Goal: Task Accomplishment & Management: Manage account settings

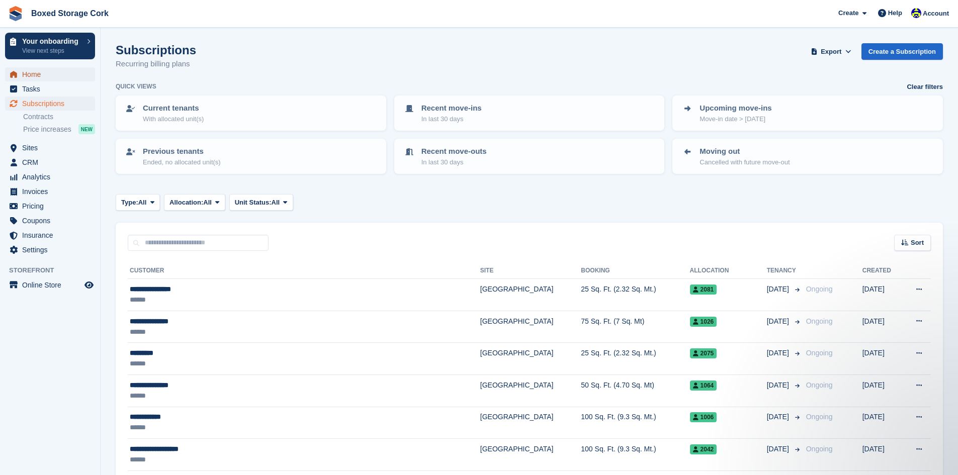
click at [40, 74] on span "Home" at bounding box center [52, 74] width 60 height 14
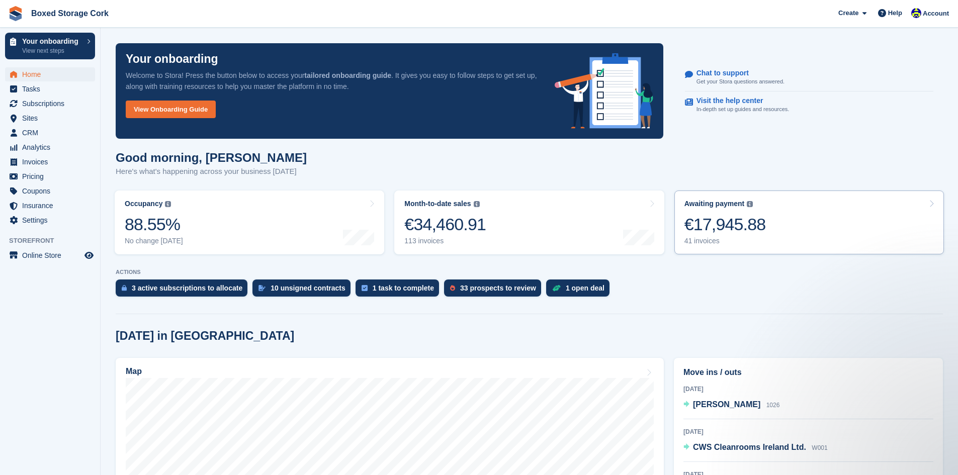
click at [710, 230] on div "€17,945.88" at bounding box center [726, 224] width 82 height 21
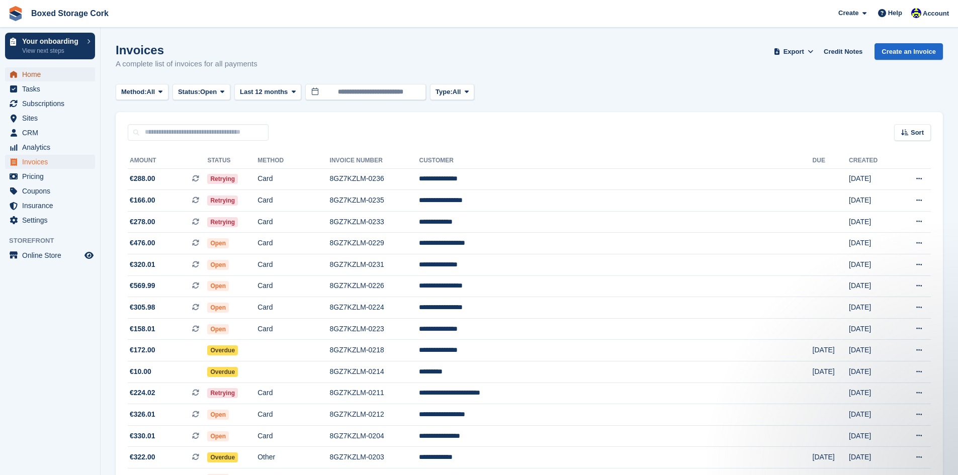
click at [29, 74] on span "Home" at bounding box center [52, 74] width 60 height 14
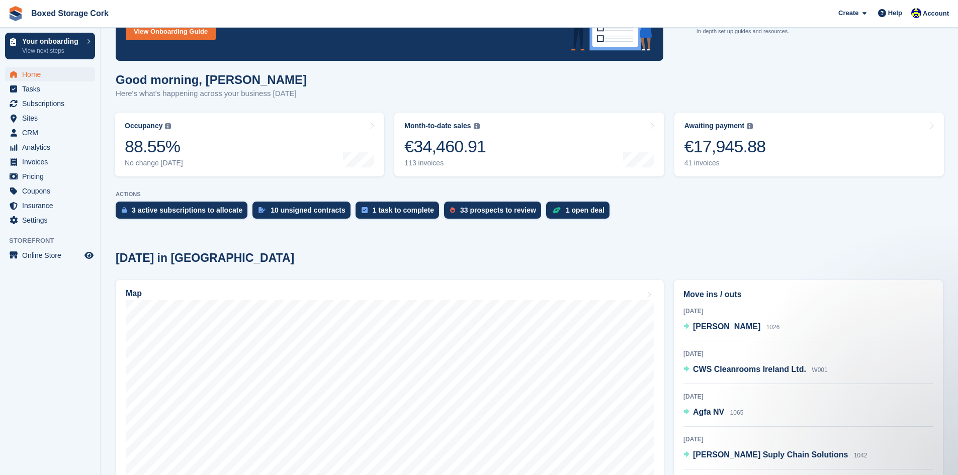
scroll to position [151, 0]
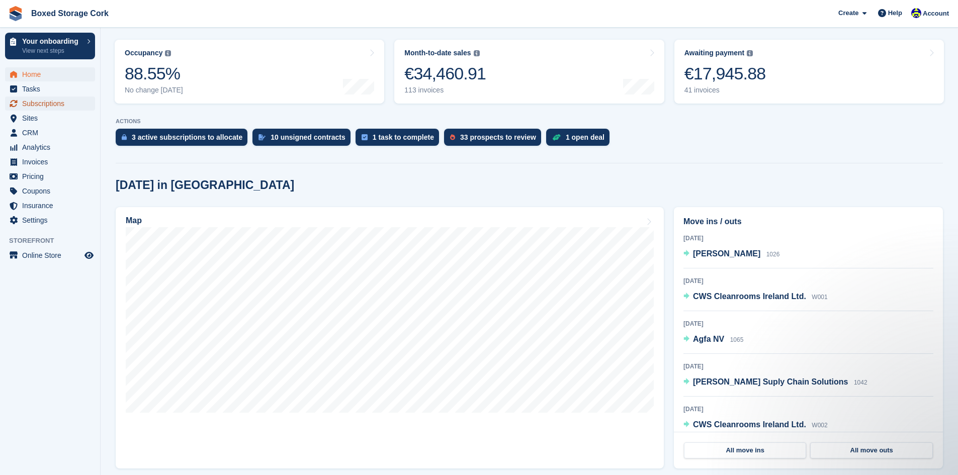
click at [36, 102] on span "Subscriptions" at bounding box center [52, 104] width 60 height 14
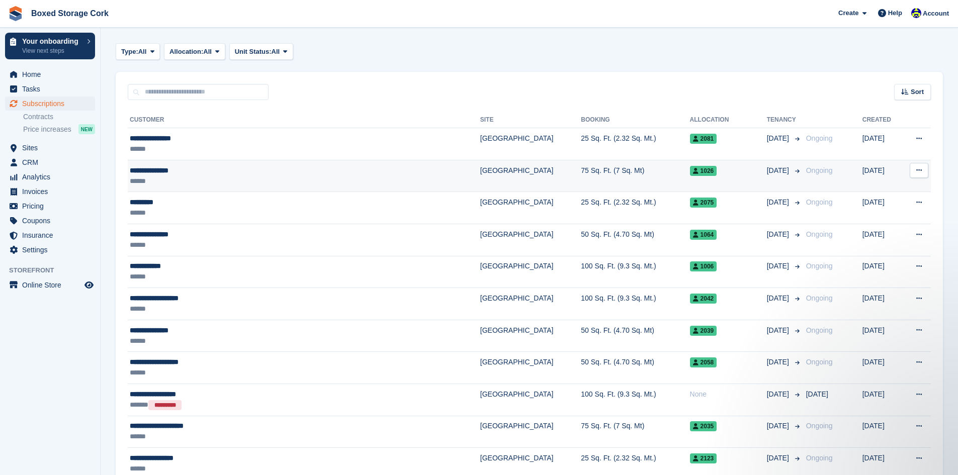
scroll to position [201, 0]
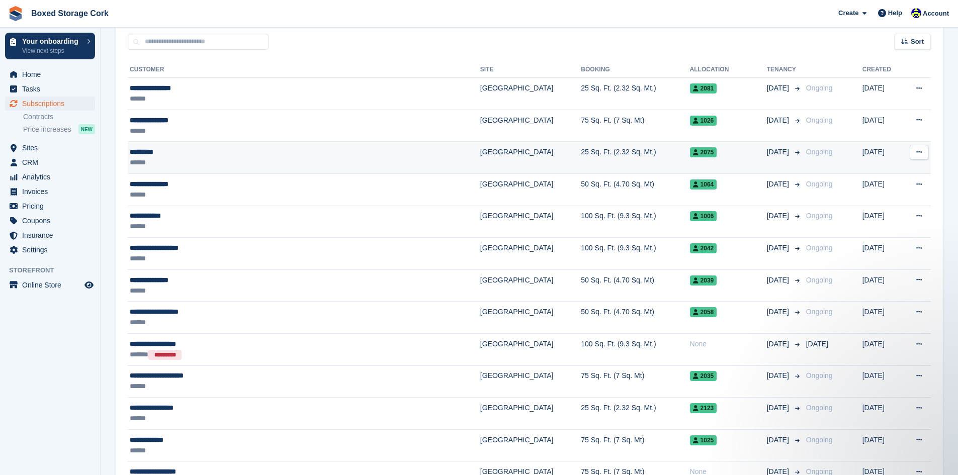
click at [205, 154] on div "*********" at bounding box center [257, 152] width 254 height 11
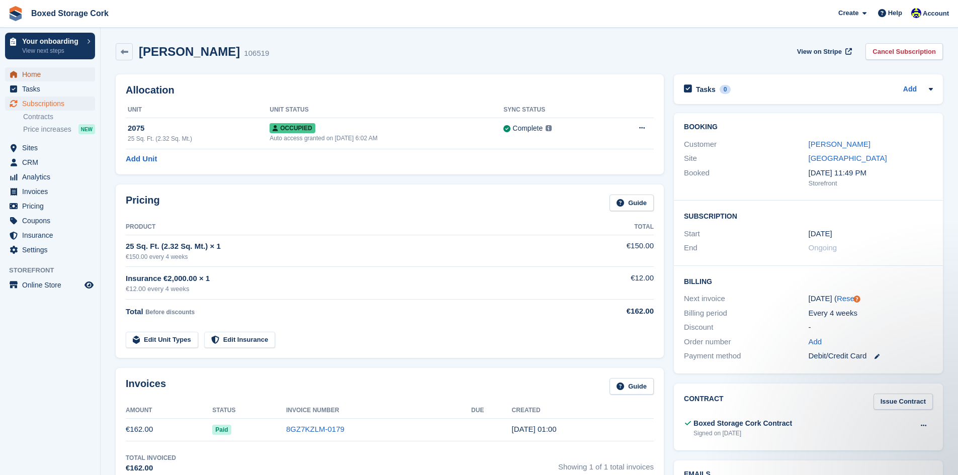
click at [35, 73] on span "Home" at bounding box center [52, 74] width 60 height 14
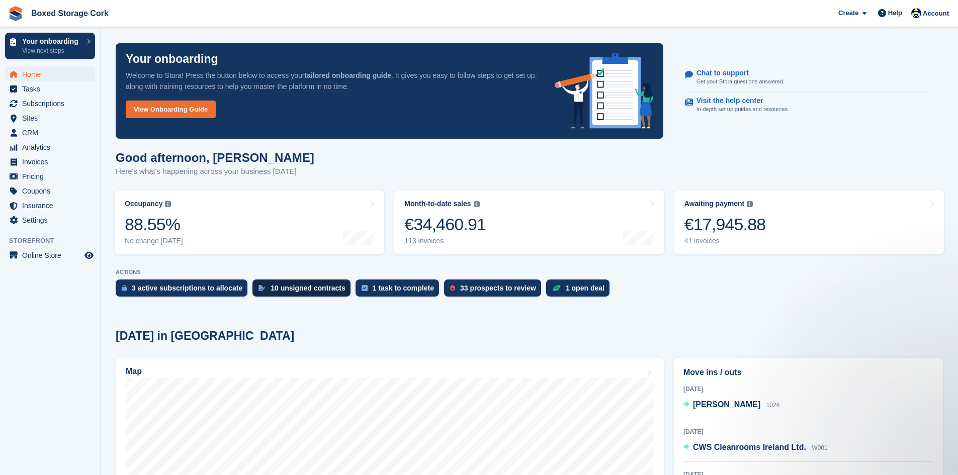
click at [305, 291] on div "10 unsigned contracts" at bounding box center [308, 288] width 75 height 8
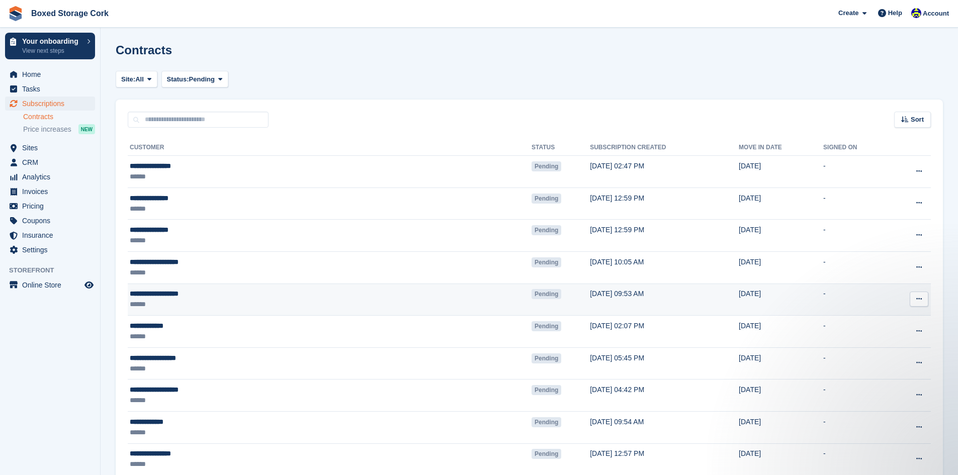
scroll to position [50, 0]
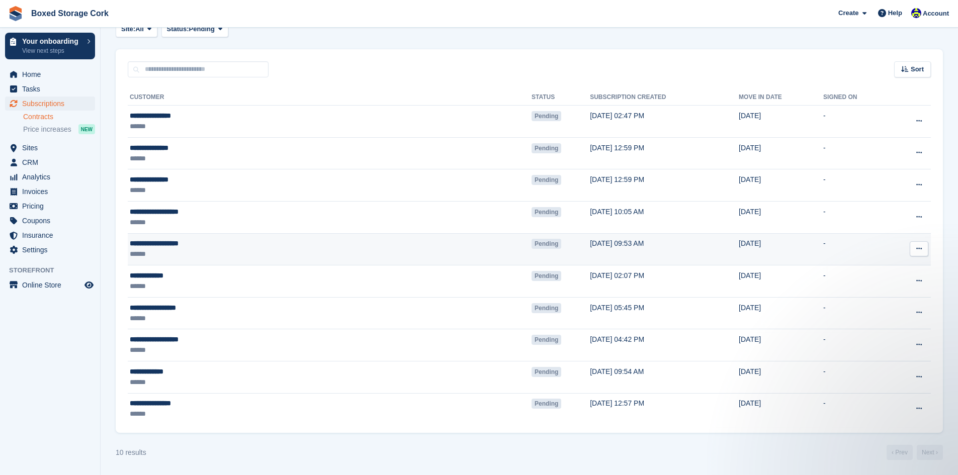
click at [921, 251] on icon at bounding box center [920, 249] width 6 height 7
click at [859, 267] on p "View contact" at bounding box center [881, 268] width 88 height 13
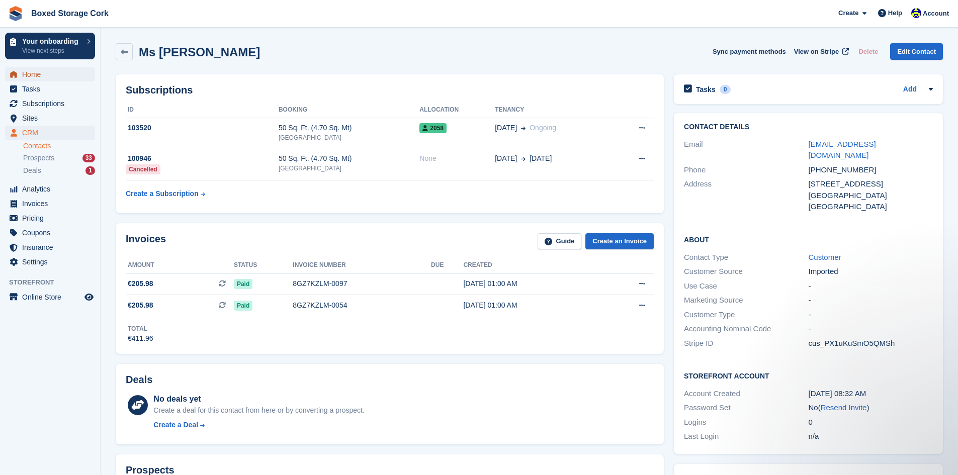
click at [36, 77] on span "Home" at bounding box center [52, 74] width 60 height 14
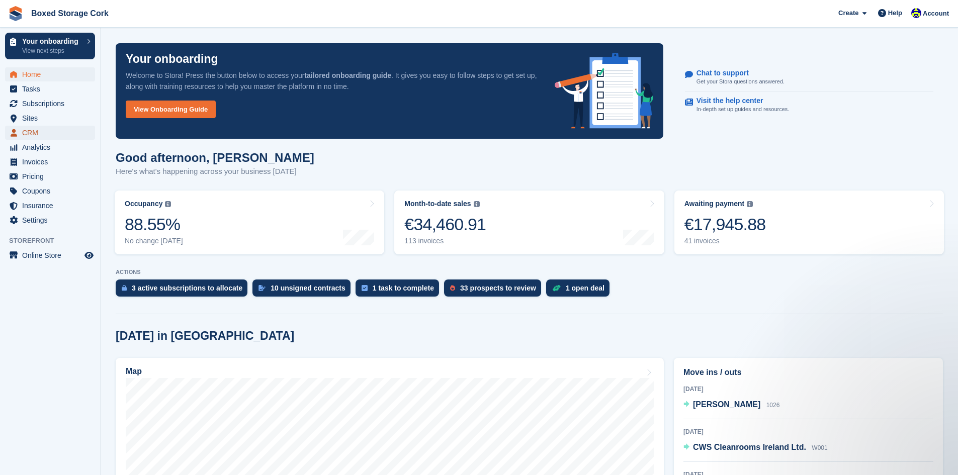
click at [34, 131] on span "CRM" at bounding box center [52, 133] width 60 height 14
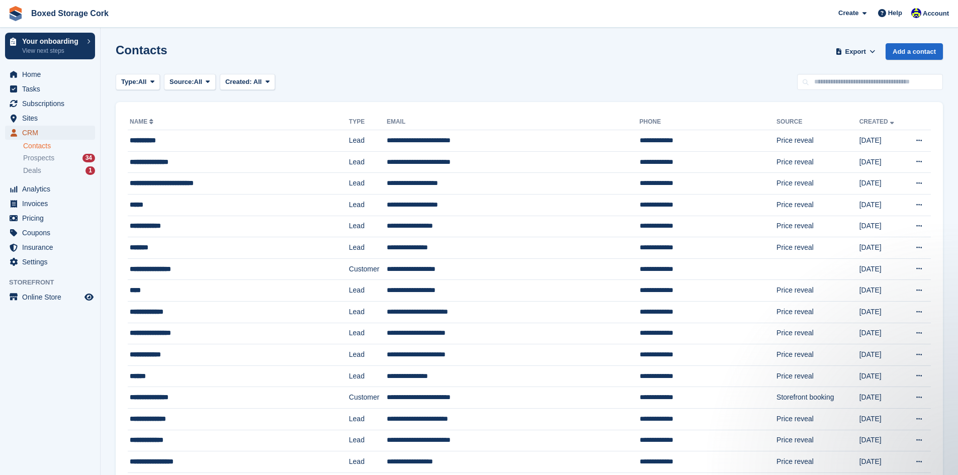
click at [44, 135] on span "CRM" at bounding box center [52, 133] width 60 height 14
click at [218, 139] on div "**********" at bounding box center [218, 140] width 177 height 11
click at [41, 74] on span "Home" at bounding box center [52, 74] width 60 height 14
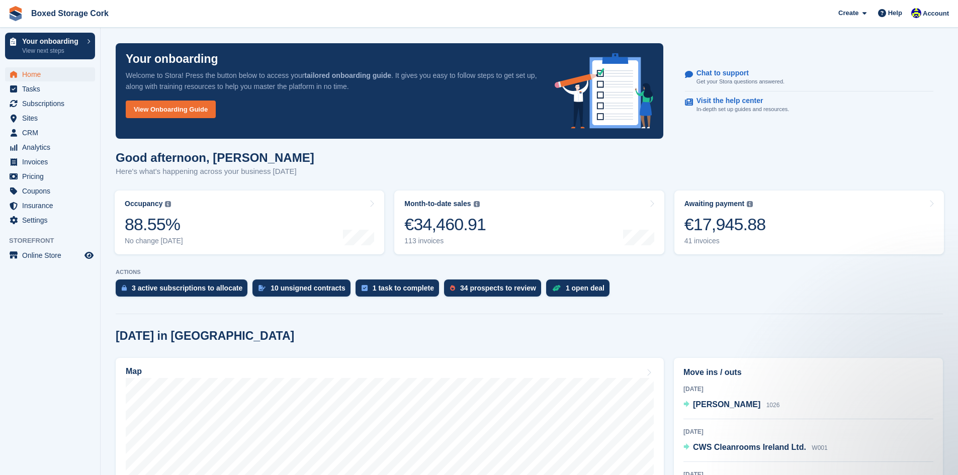
scroll to position [151, 0]
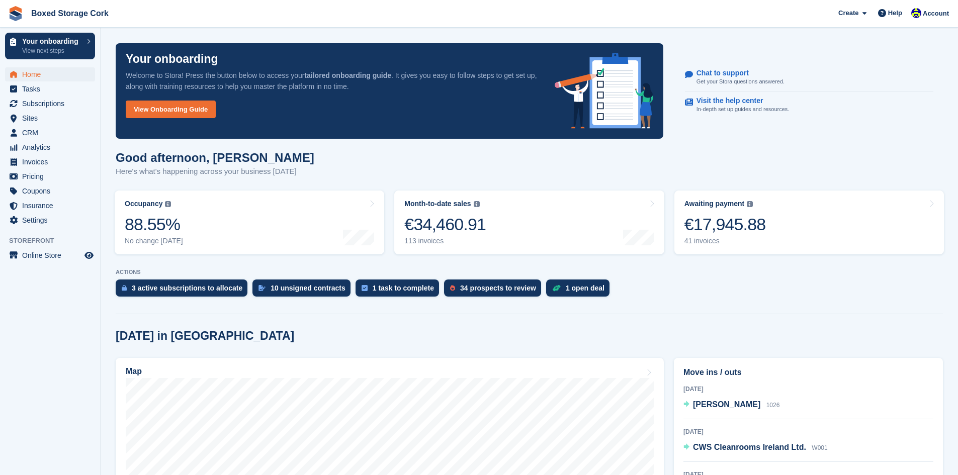
scroll to position [151, 0]
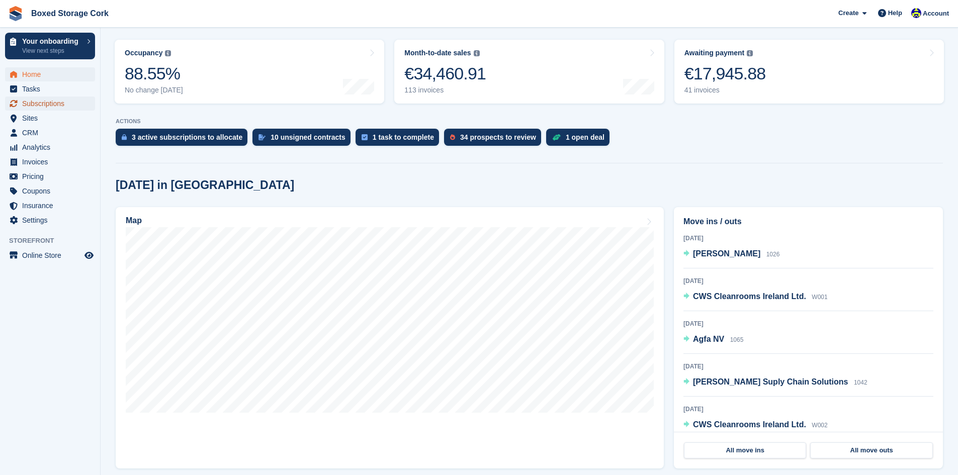
click at [45, 104] on span "Subscriptions" at bounding box center [52, 104] width 60 height 14
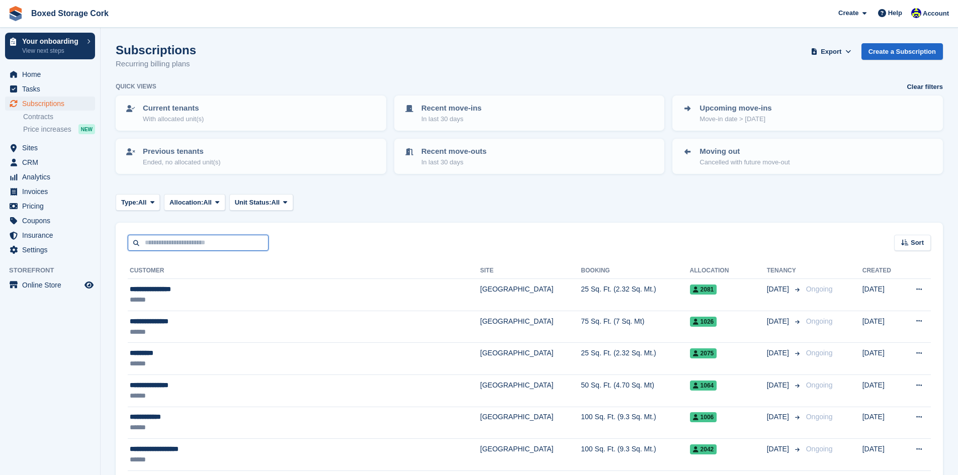
click at [200, 241] on input "text" at bounding box center [198, 243] width 141 height 17
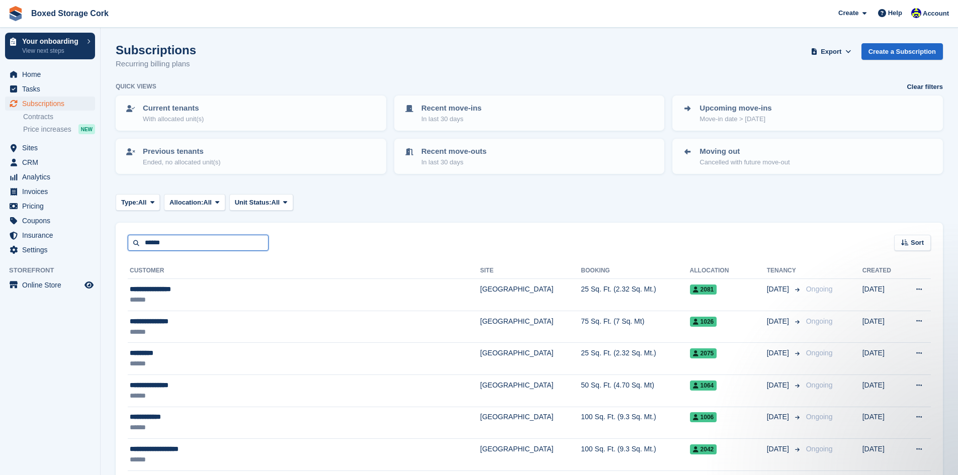
type input "******"
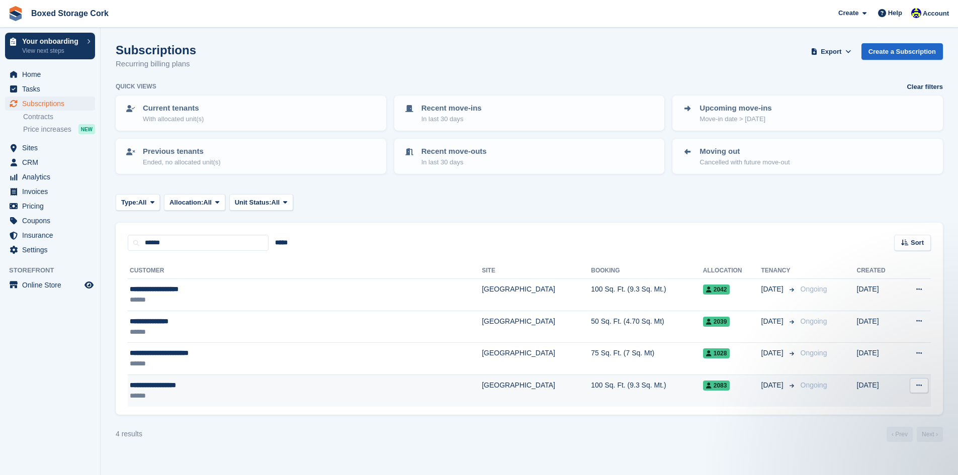
click at [231, 385] on div "**********" at bounding box center [248, 385] width 236 height 11
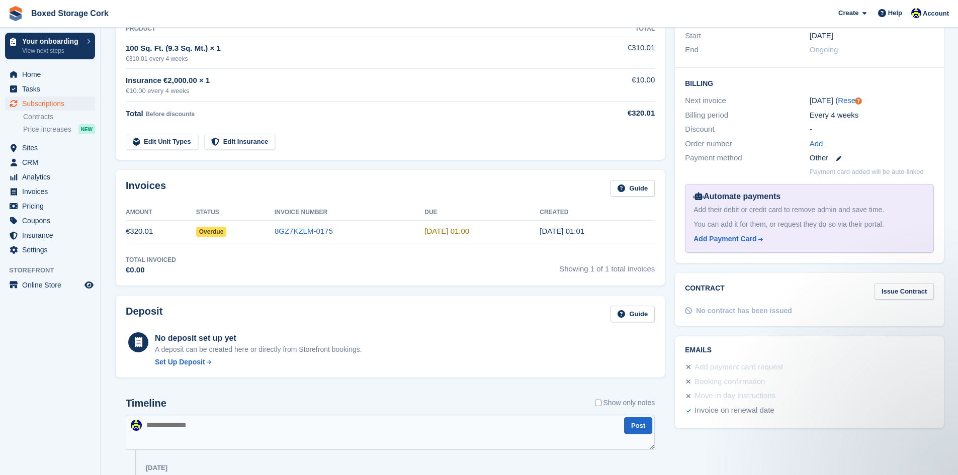
scroll to position [101, 0]
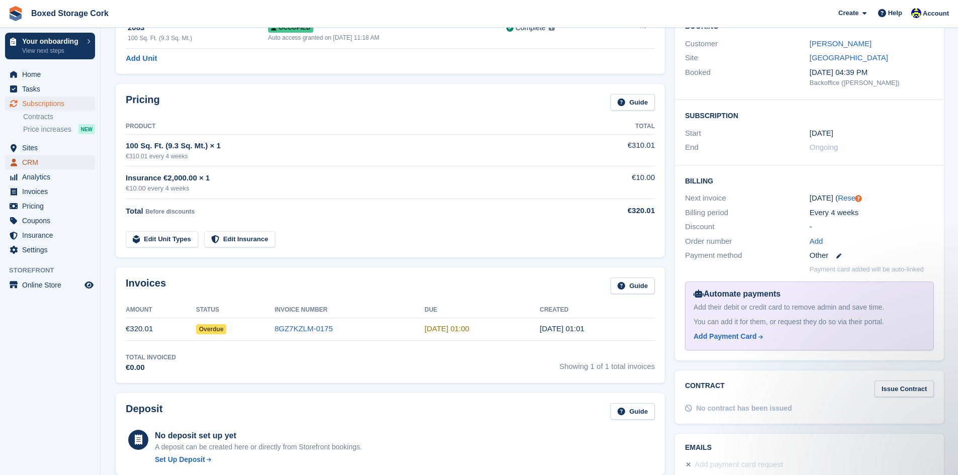
click at [39, 160] on span "CRM" at bounding box center [52, 162] width 60 height 14
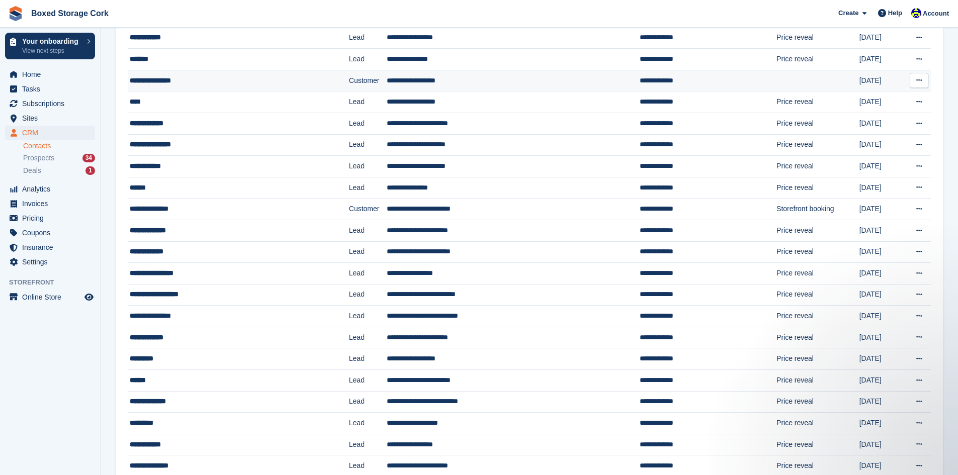
scroll to position [302, 0]
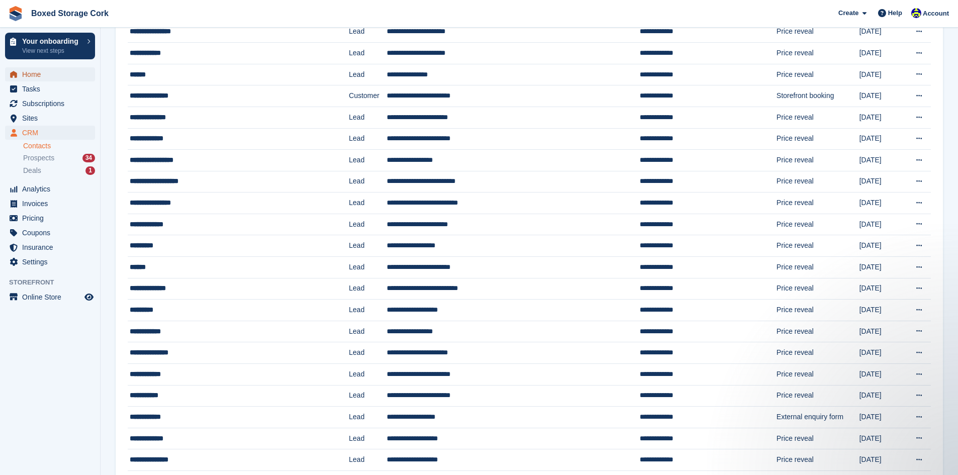
click at [37, 75] on span "Home" at bounding box center [52, 74] width 60 height 14
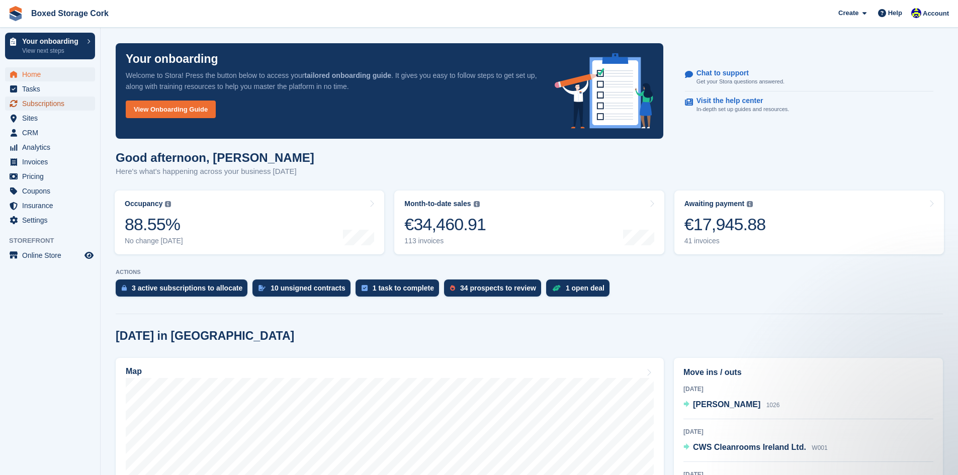
click at [47, 106] on span "Subscriptions" at bounding box center [52, 104] width 60 height 14
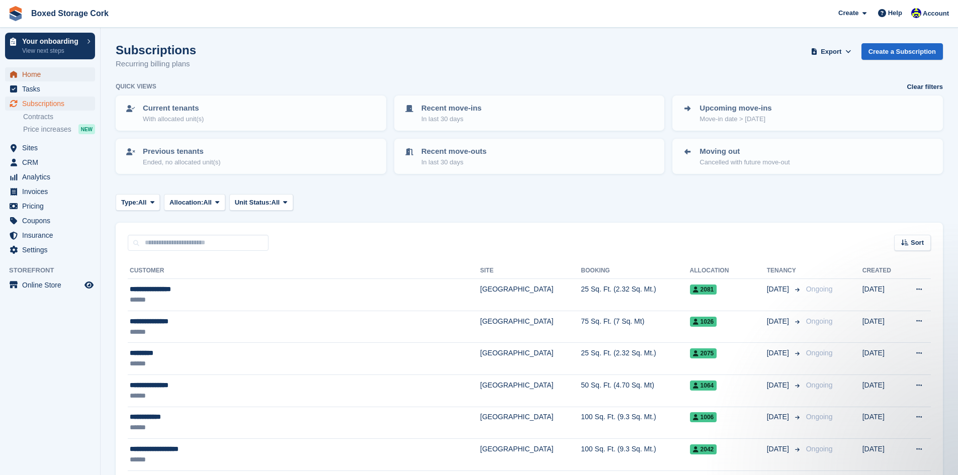
click at [34, 72] on span "Home" at bounding box center [52, 74] width 60 height 14
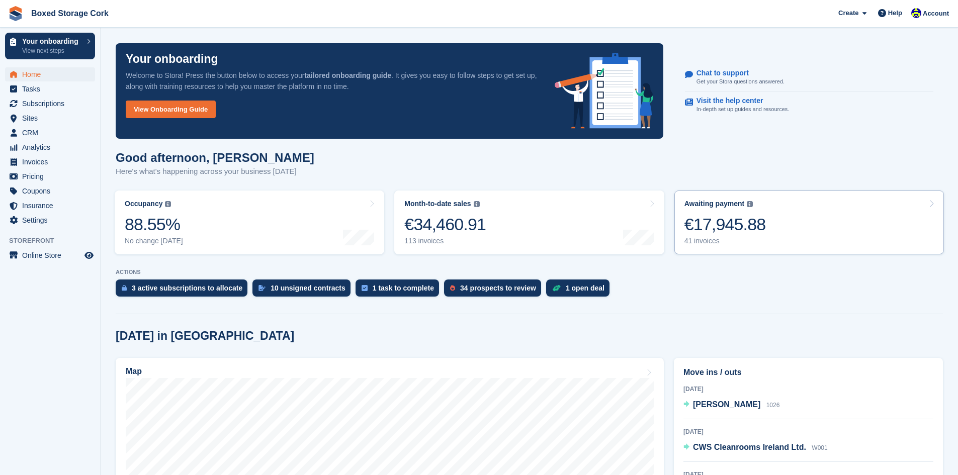
click at [746, 229] on div "€17,945.88" at bounding box center [726, 224] width 82 height 21
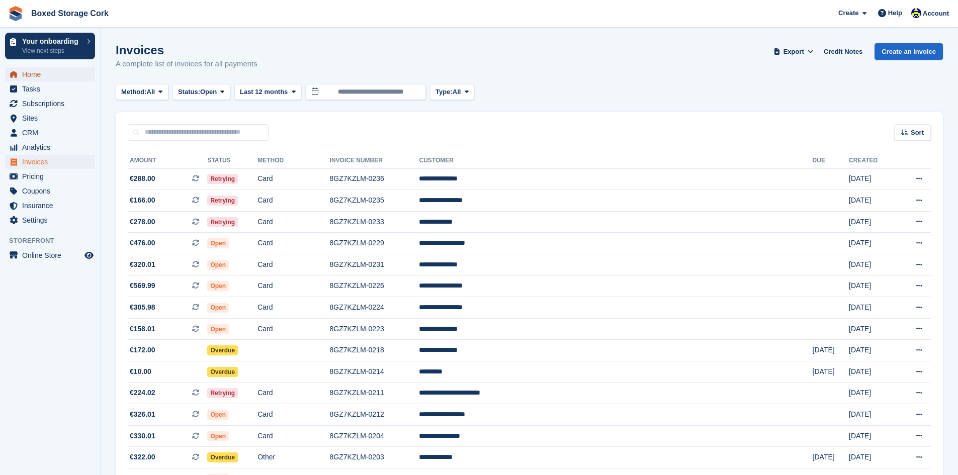
click at [32, 74] on span "Home" at bounding box center [52, 74] width 60 height 14
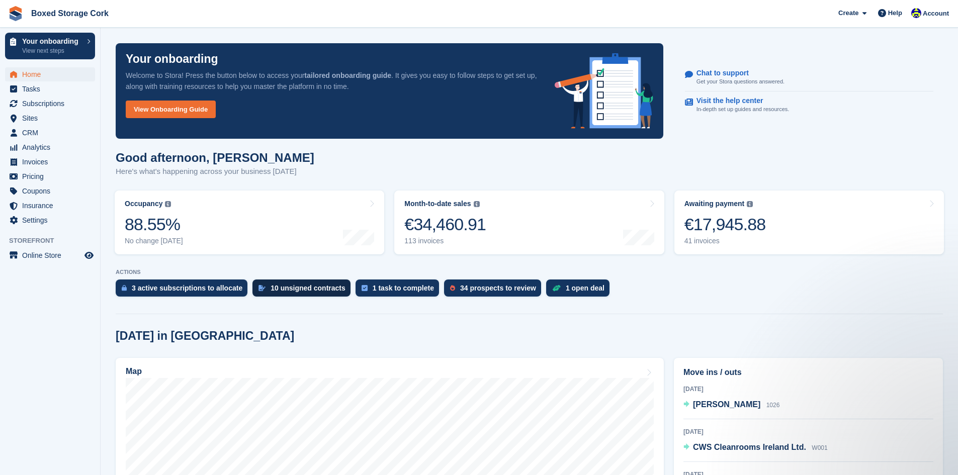
click at [290, 292] on div "10 unsigned contracts" at bounding box center [308, 288] width 75 height 8
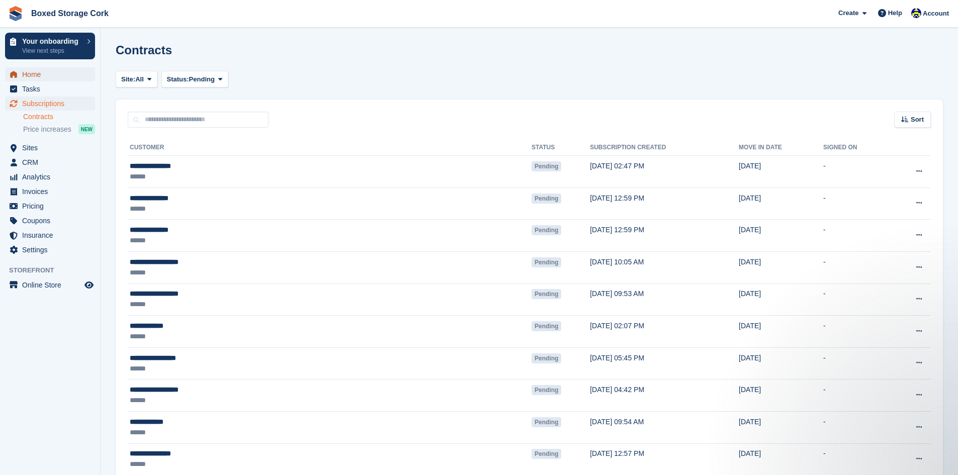
click at [35, 77] on span "Home" at bounding box center [52, 74] width 60 height 14
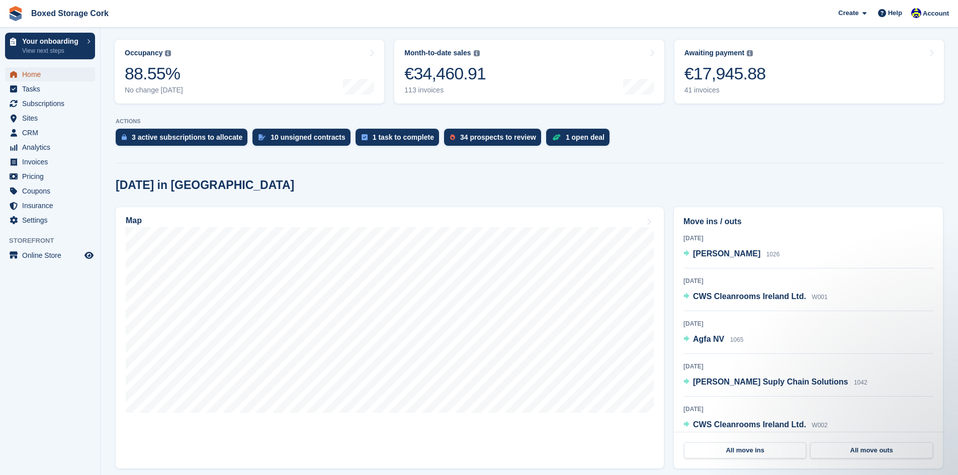
click at [33, 77] on span "Home" at bounding box center [52, 74] width 60 height 14
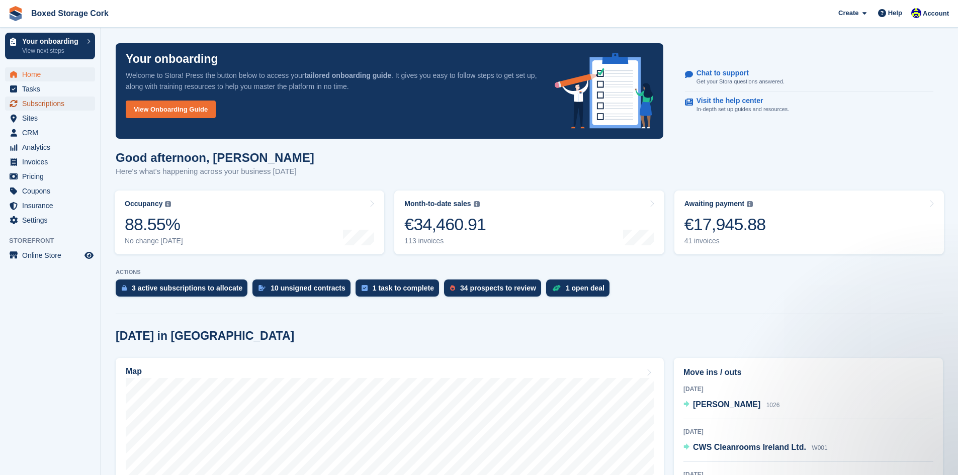
click at [34, 103] on span "Subscriptions" at bounding box center [52, 104] width 60 height 14
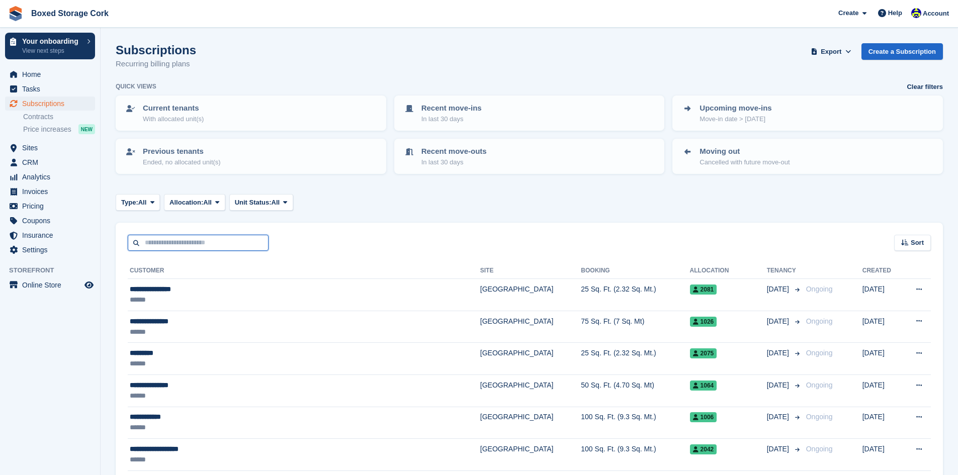
click at [202, 243] on input "text" at bounding box center [198, 243] width 141 height 17
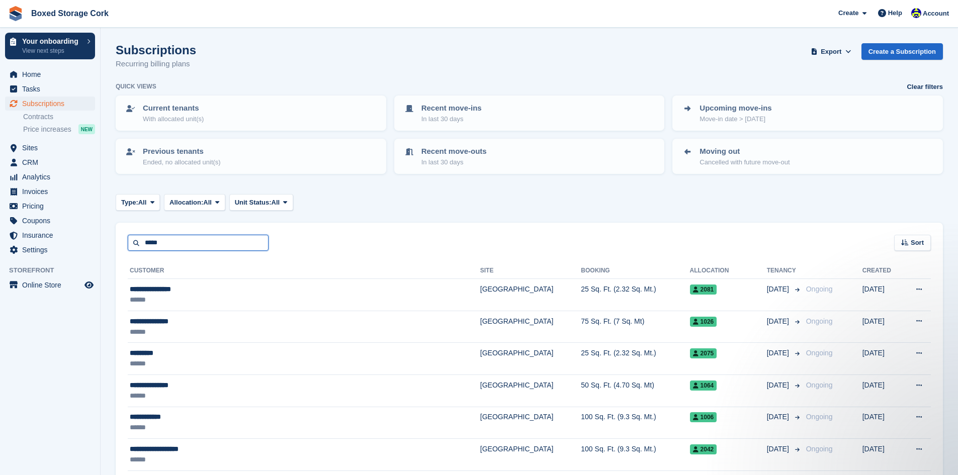
type input "*****"
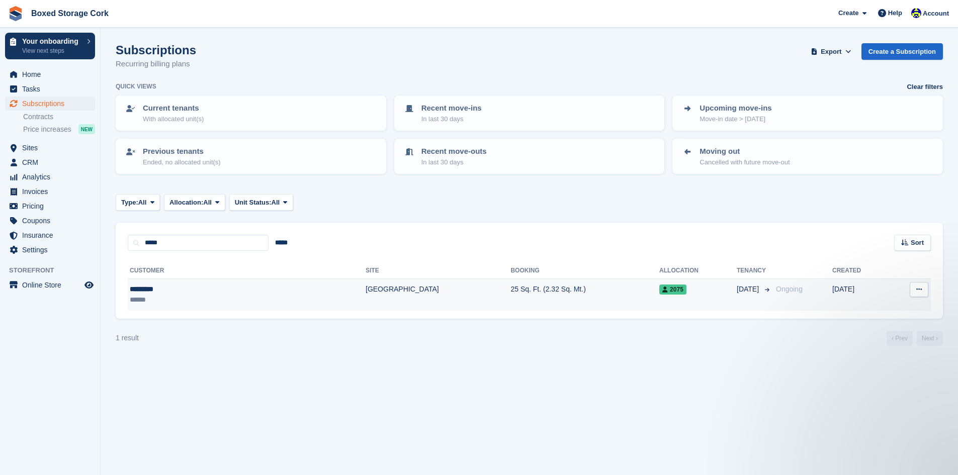
click at [155, 292] on div "*********" at bounding box center [189, 289] width 118 height 11
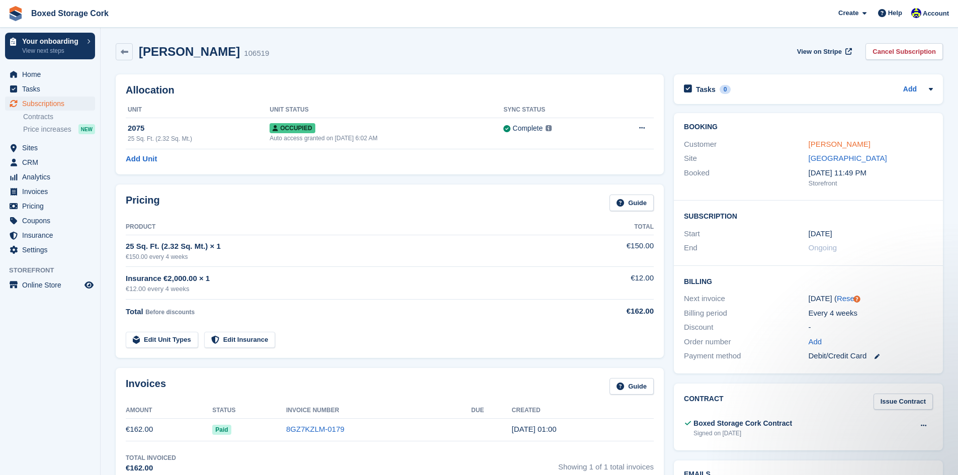
click at [823, 146] on link "[PERSON_NAME]" at bounding box center [840, 144] width 62 height 9
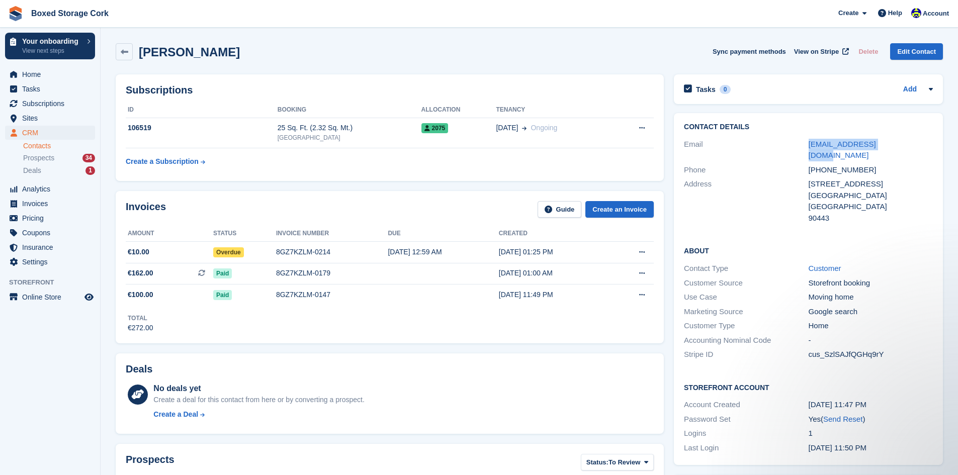
drag, startPoint x: 897, startPoint y: 144, endPoint x: 810, endPoint y: 138, distance: 87.2
click at [810, 139] on div "[EMAIL_ADDRESS][DOMAIN_NAME]" at bounding box center [871, 150] width 124 height 23
copy link "[EMAIL_ADDRESS][DOMAIN_NAME]"
click at [27, 75] on span "Home" at bounding box center [52, 74] width 60 height 14
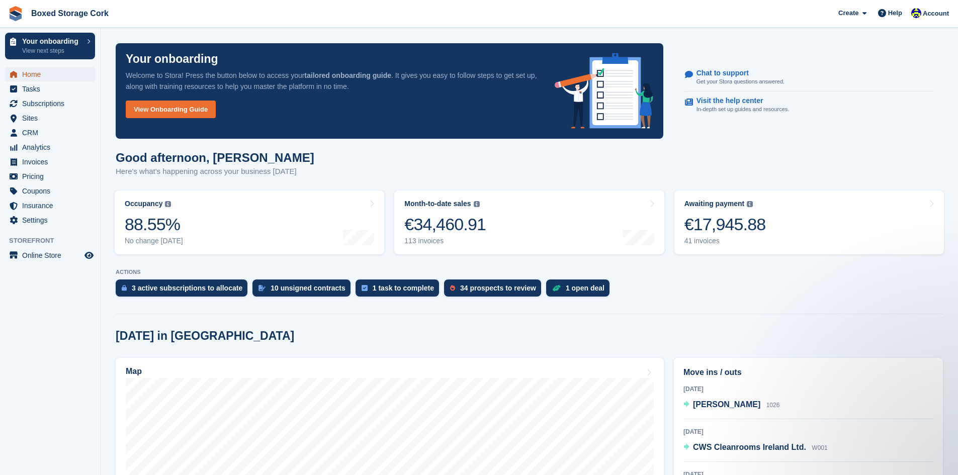
click at [37, 72] on span "Home" at bounding box center [52, 74] width 60 height 14
click at [50, 106] on span "Subscriptions" at bounding box center [52, 104] width 60 height 14
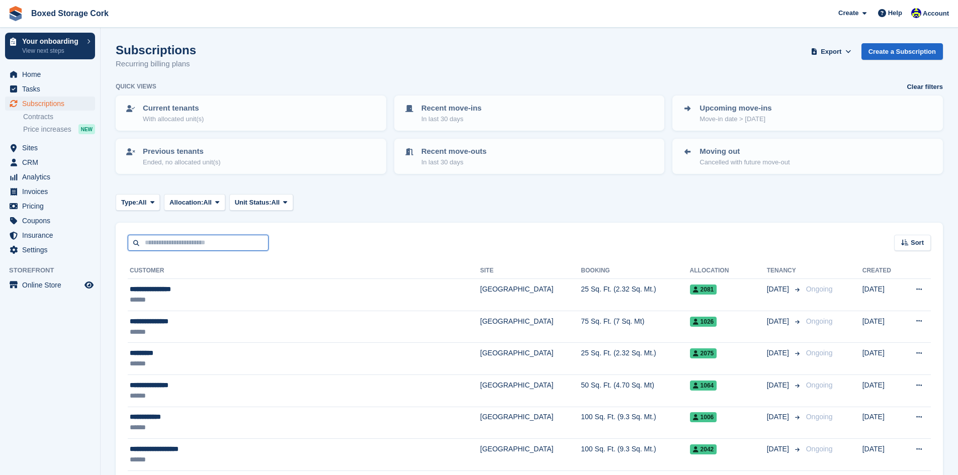
click at [201, 240] on input "text" at bounding box center [198, 243] width 141 height 17
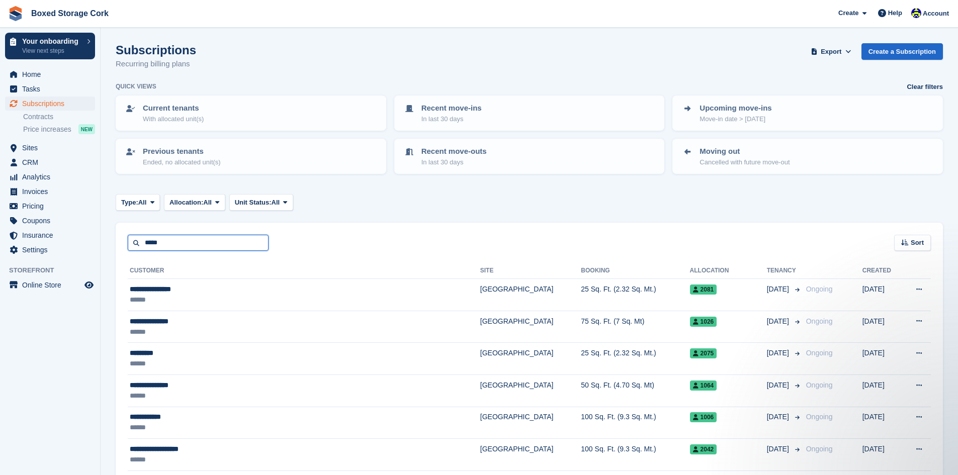
type input "*****"
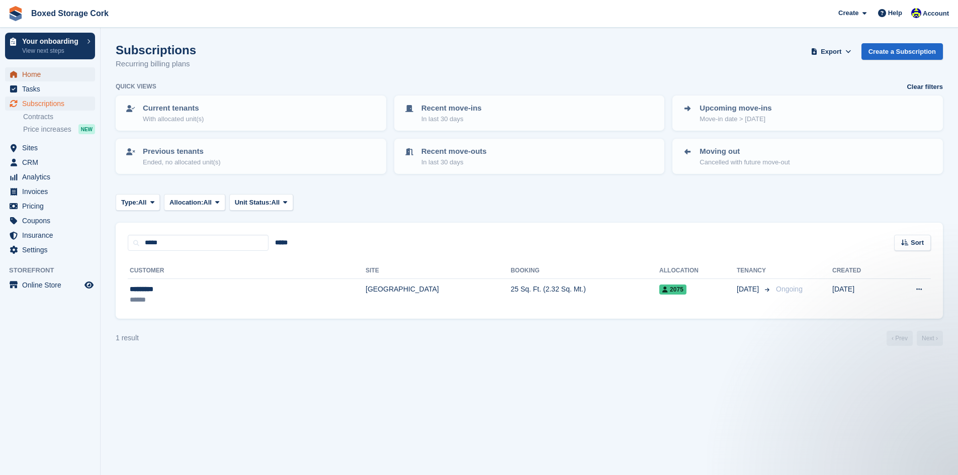
click at [47, 75] on span "Home" at bounding box center [52, 74] width 60 height 14
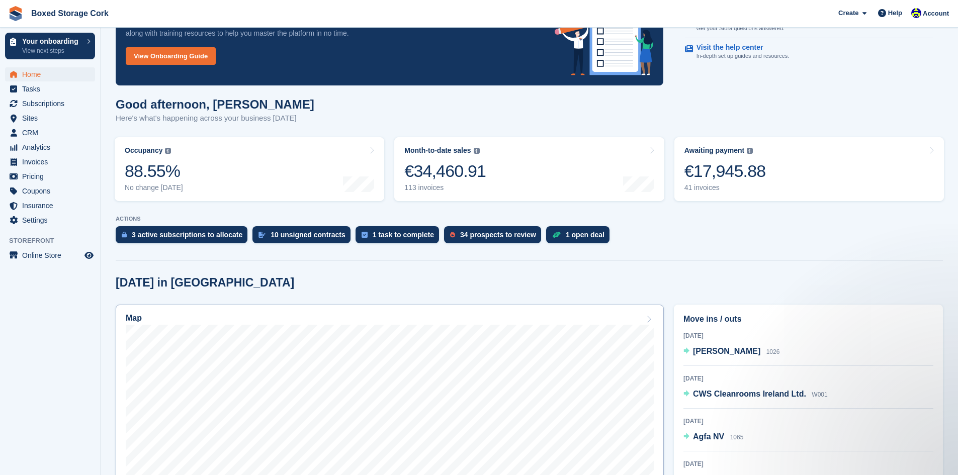
scroll to position [50, 0]
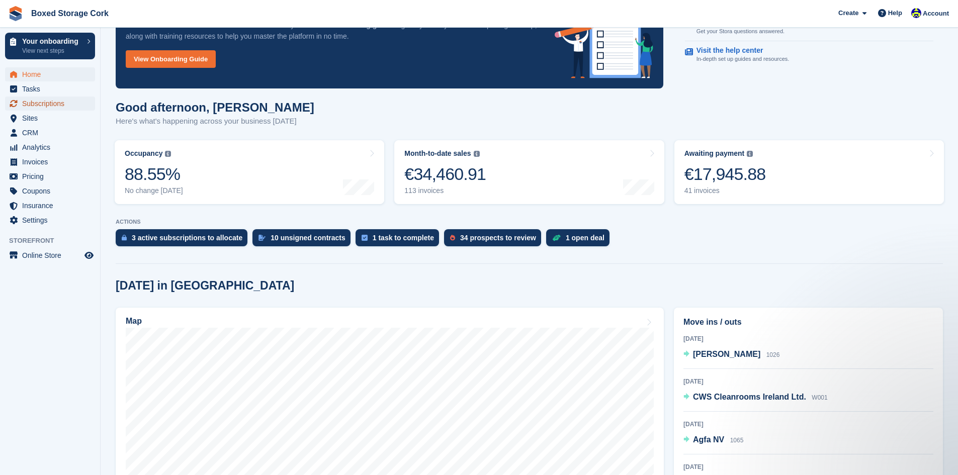
click at [42, 102] on span "Subscriptions" at bounding box center [52, 104] width 60 height 14
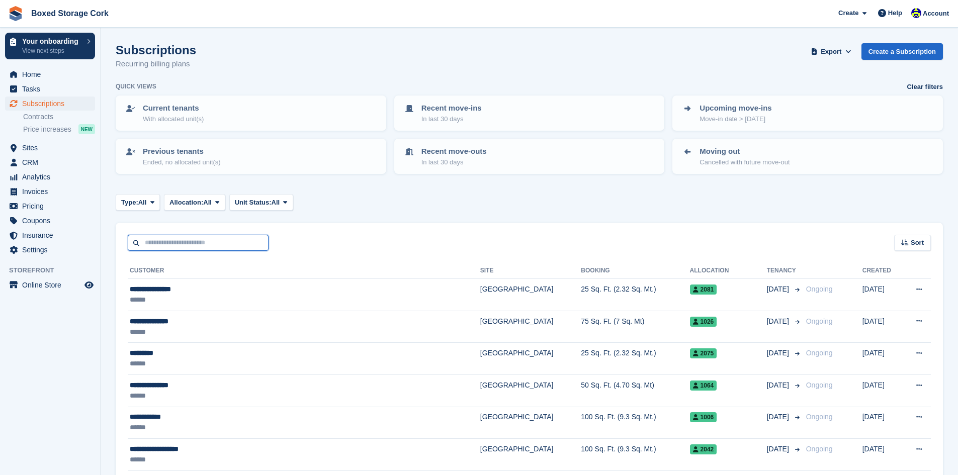
click at [187, 244] on input "text" at bounding box center [198, 243] width 141 height 17
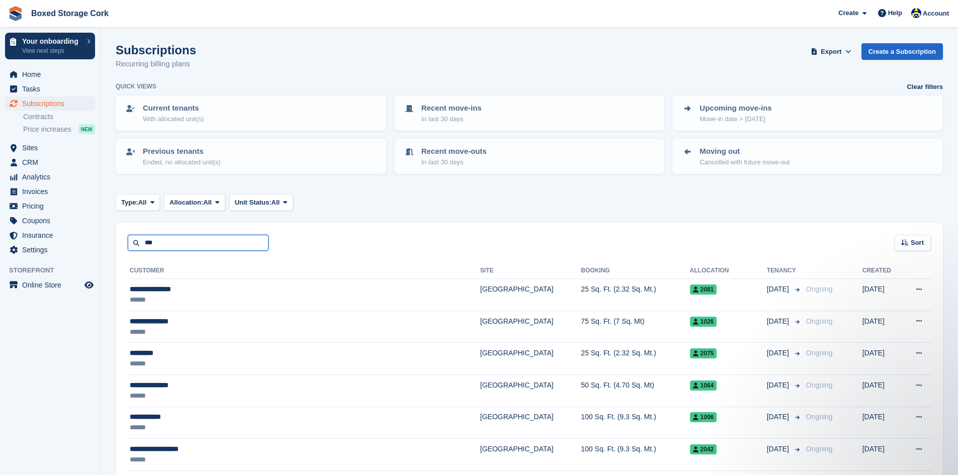
type input "***"
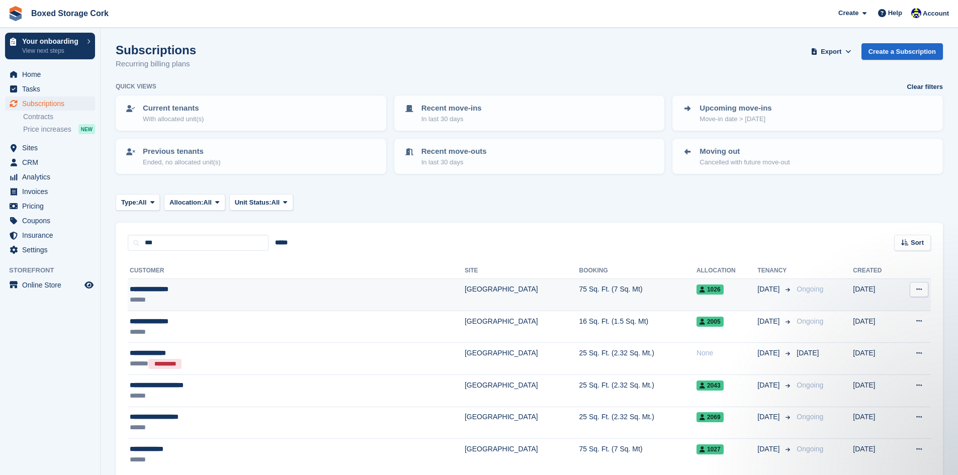
click at [215, 291] on div "**********" at bounding box center [237, 289] width 214 height 11
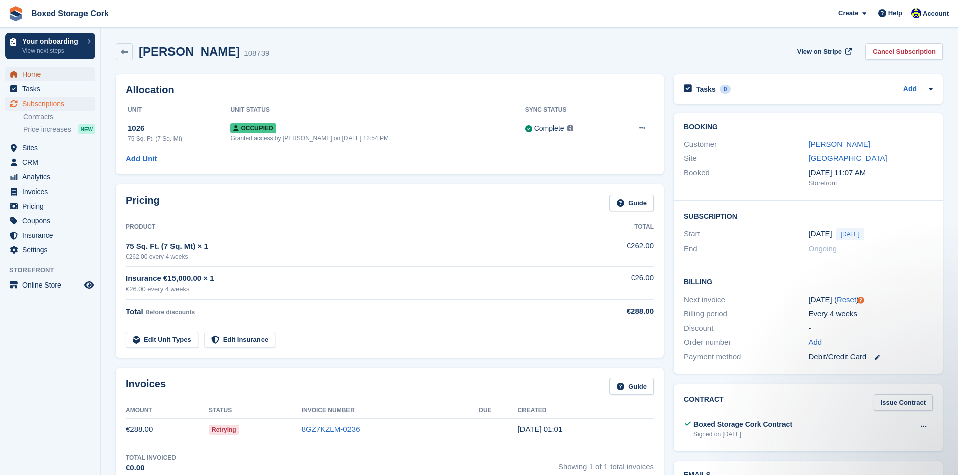
click at [38, 72] on span "Home" at bounding box center [52, 74] width 60 height 14
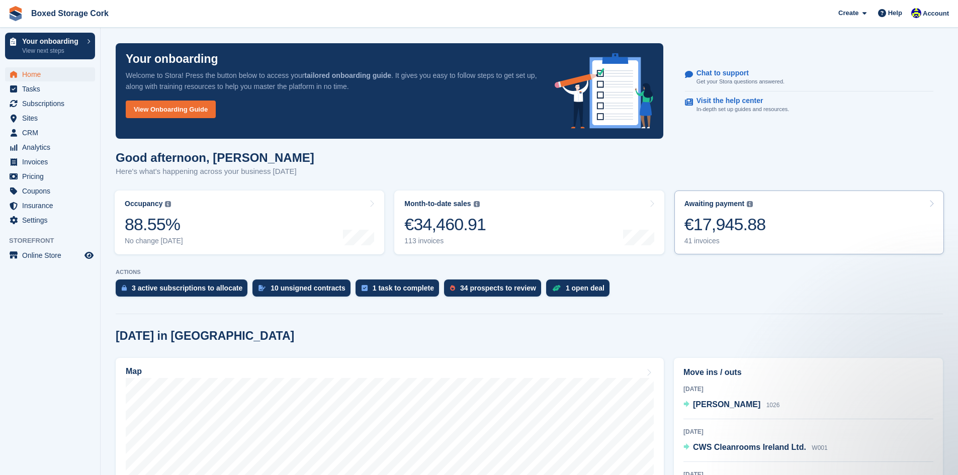
click at [706, 232] on div "€17,945.88" at bounding box center [726, 224] width 82 height 21
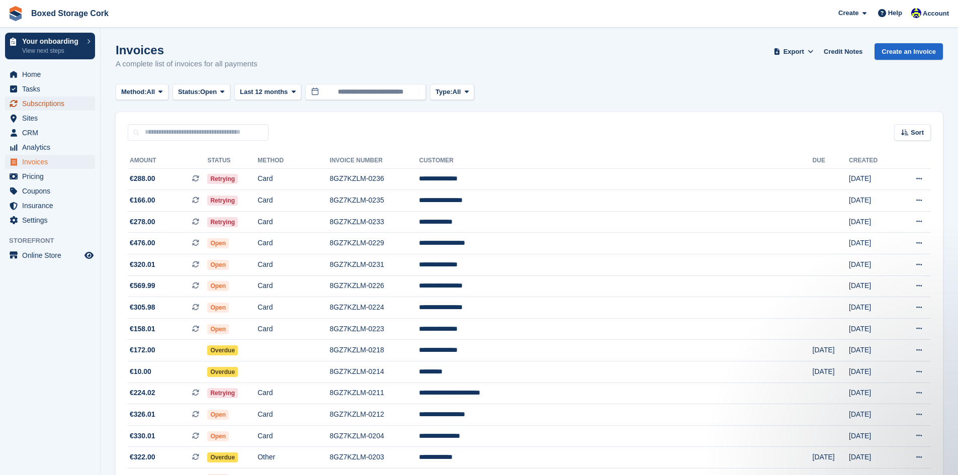
click at [33, 102] on span "Subscriptions" at bounding box center [52, 104] width 60 height 14
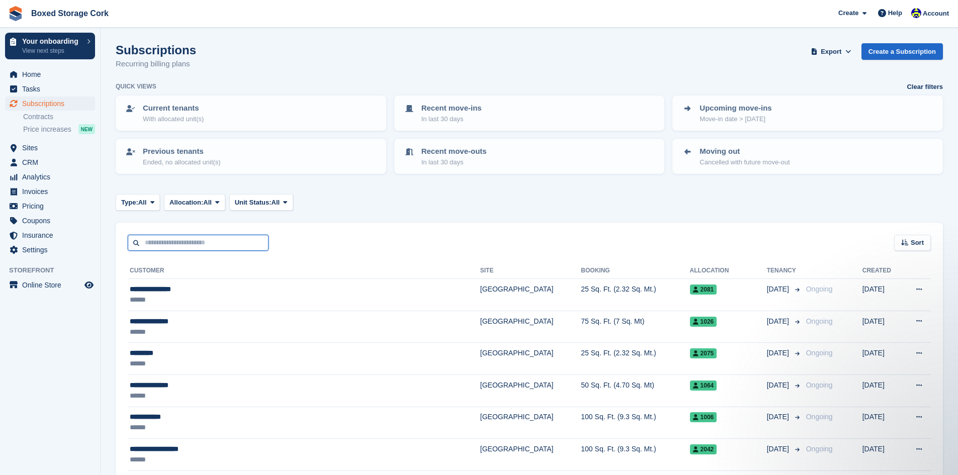
click at [207, 240] on input "text" at bounding box center [198, 243] width 141 height 17
type input "***"
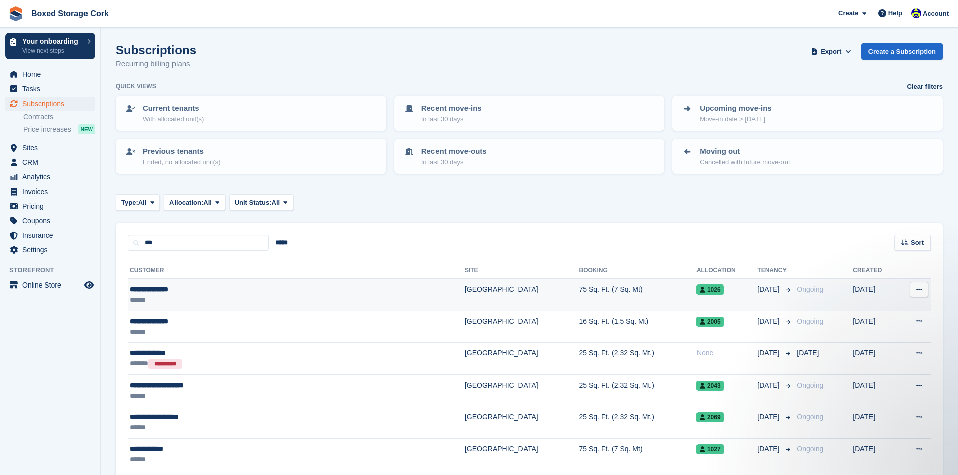
click at [208, 292] on div "**********" at bounding box center [237, 289] width 214 height 11
